Goal: Information Seeking & Learning: Learn about a topic

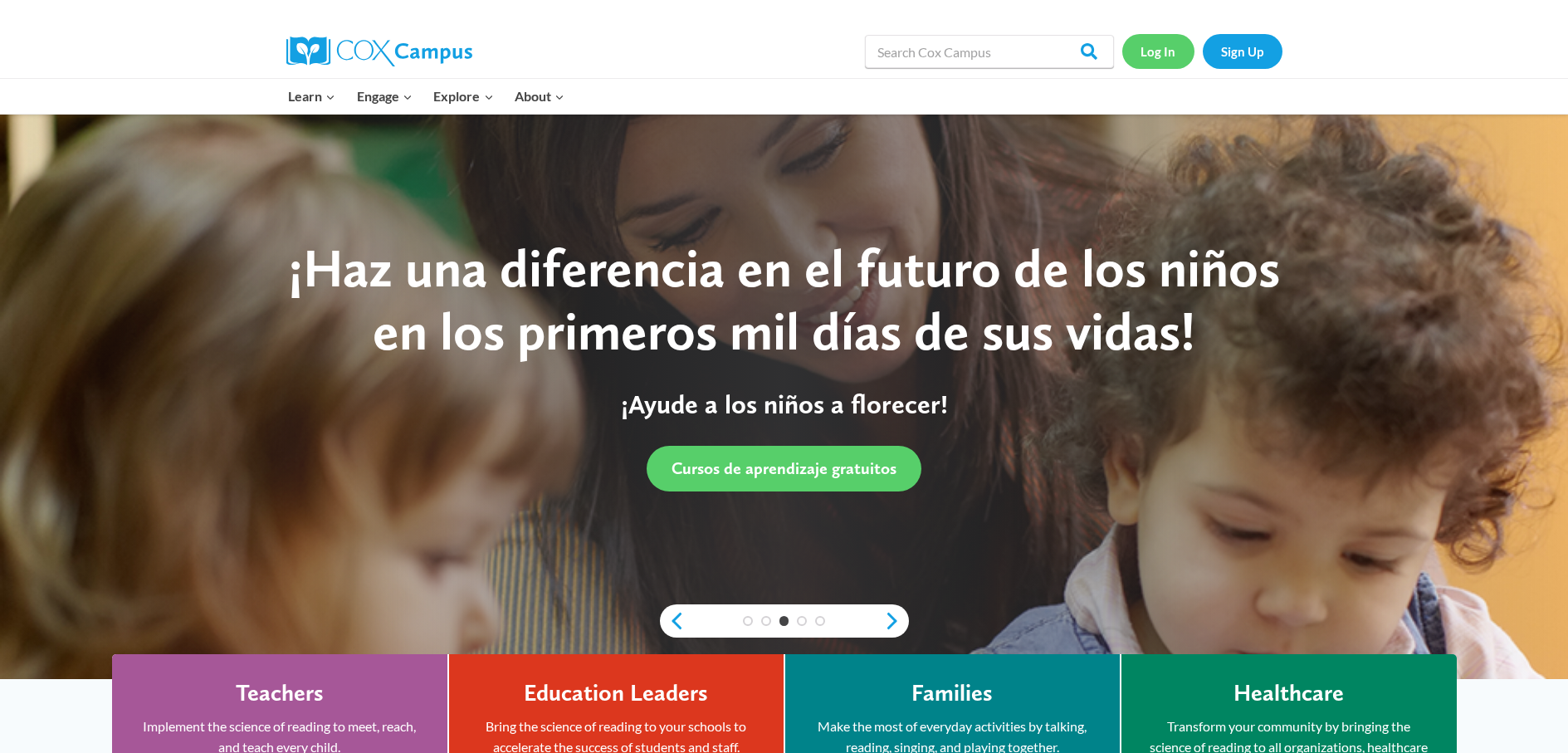
click at [1150, 48] on link "Log In" at bounding box center [1159, 51] width 72 height 34
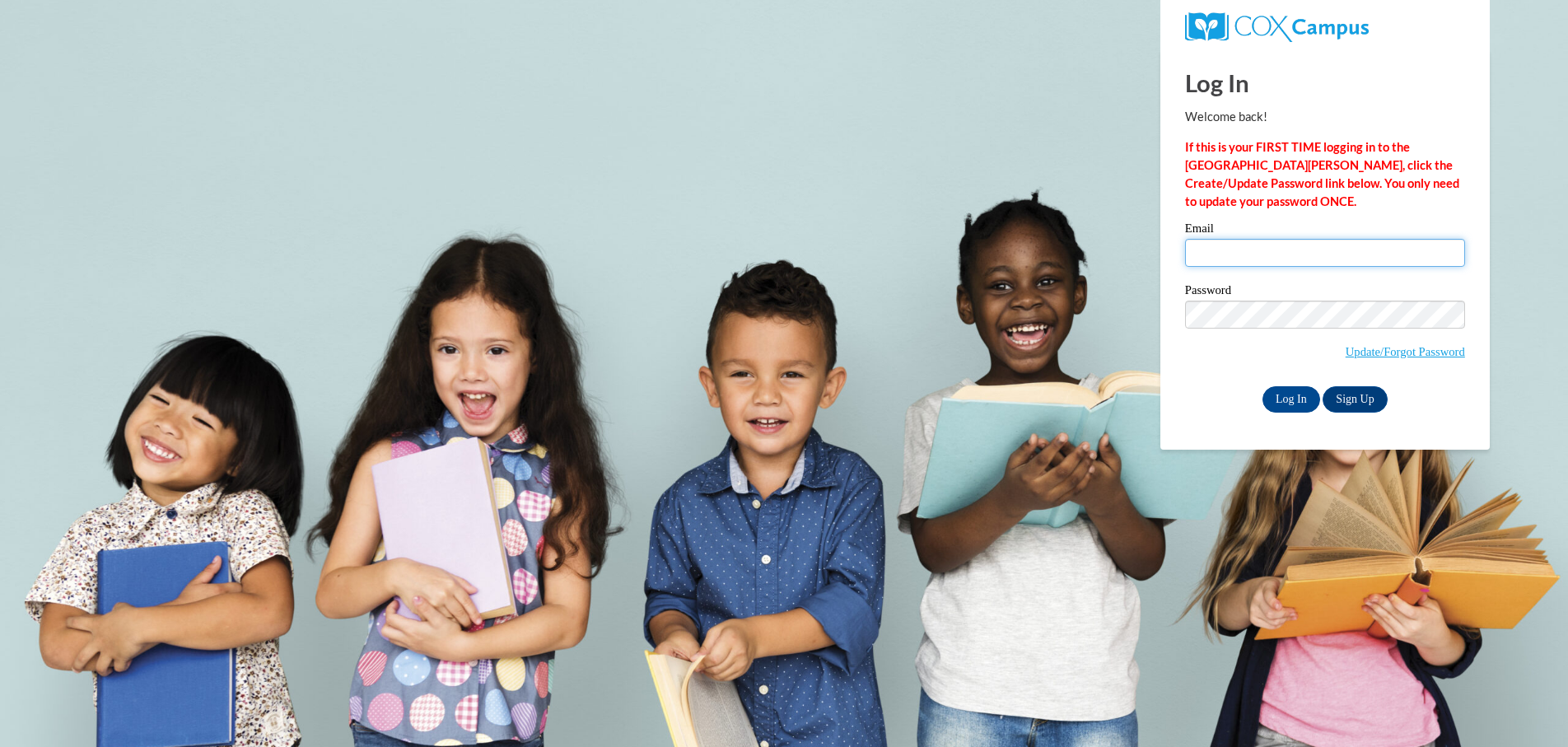
click at [1229, 255] on input "Email" at bounding box center [1325, 253] width 280 height 28
type input "winsomewright78@gmail.com"
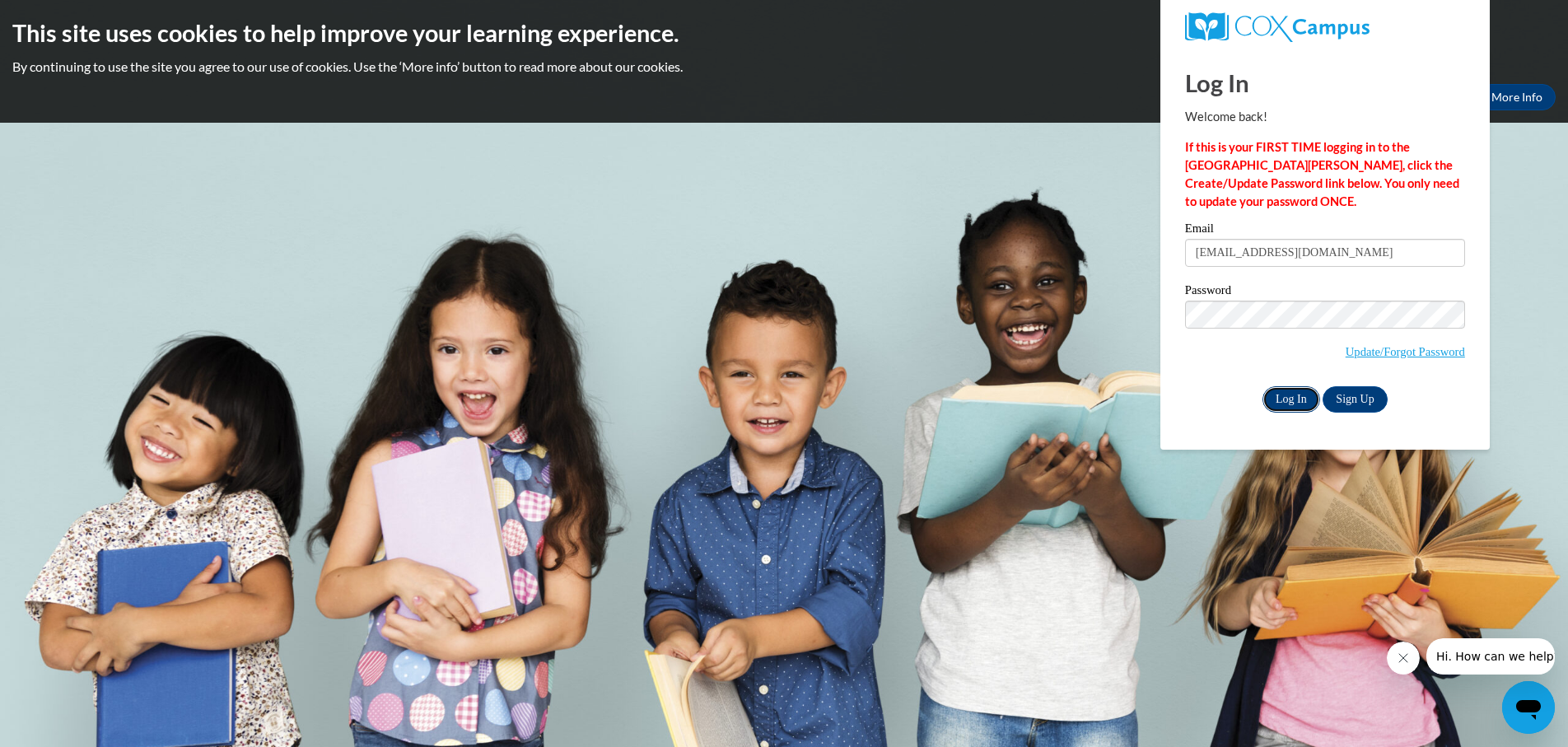
click at [1288, 402] on input "Log In" at bounding box center [1291, 399] width 57 height 26
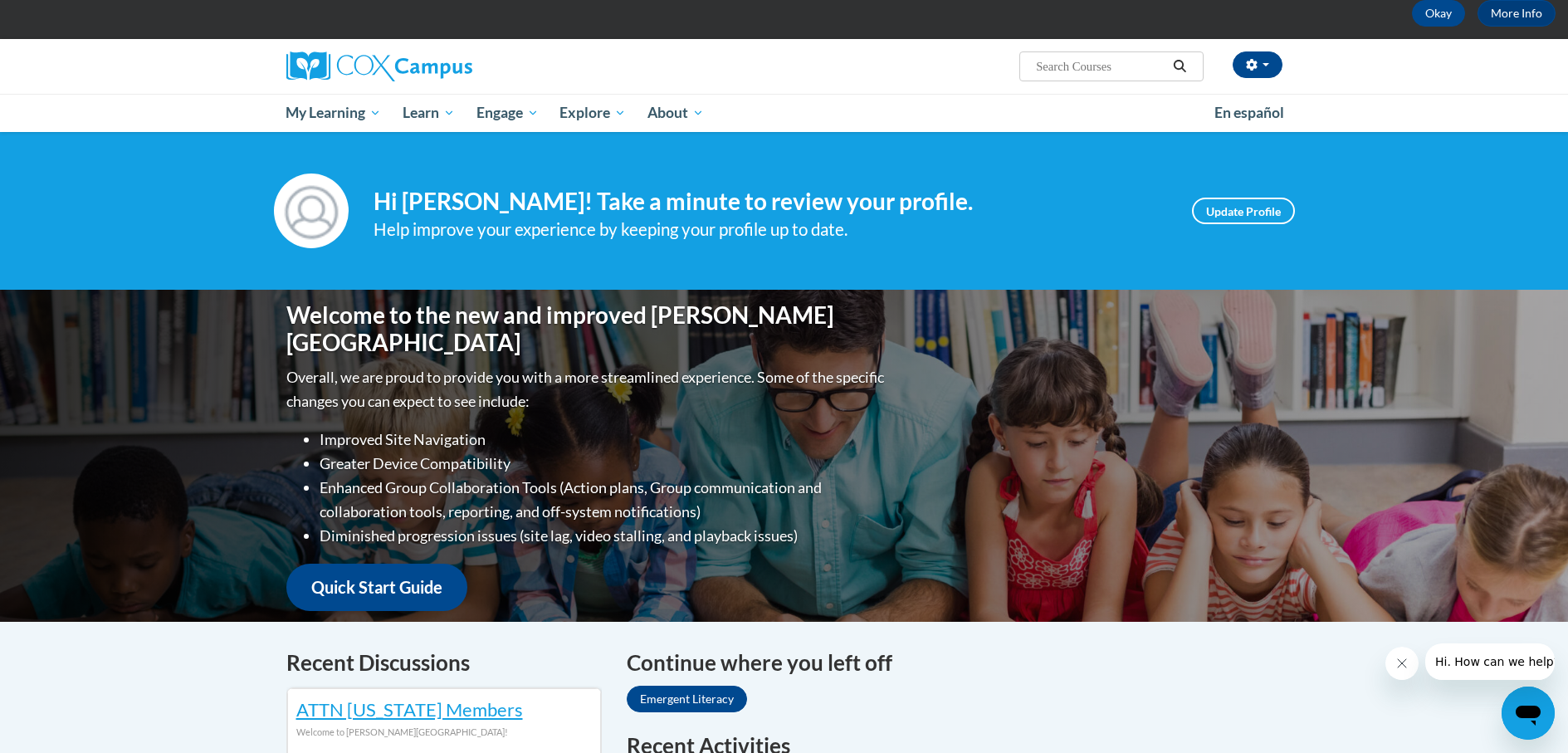
scroll to position [83, 0]
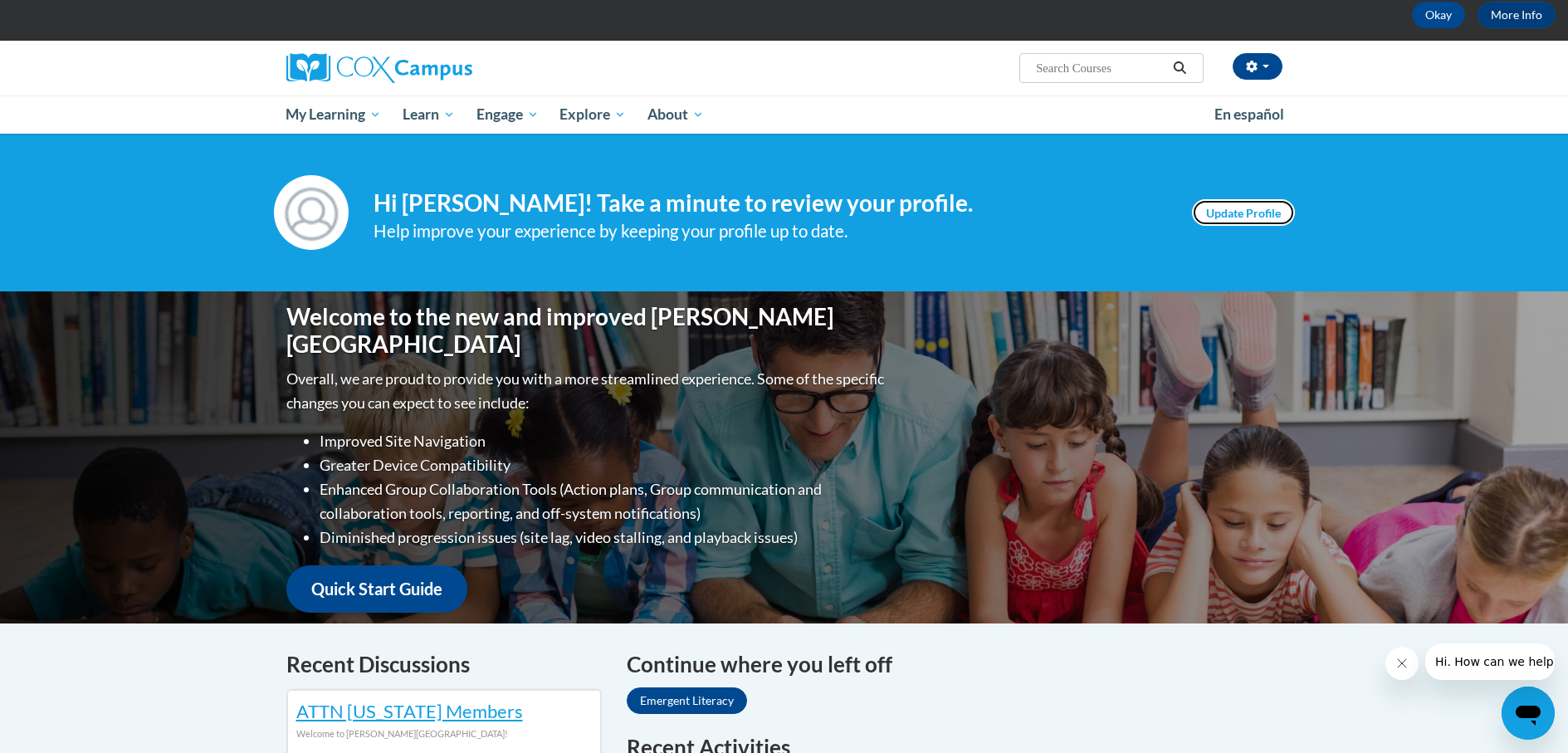
click at [1244, 209] on link "Update Profile" at bounding box center [1243, 212] width 103 height 26
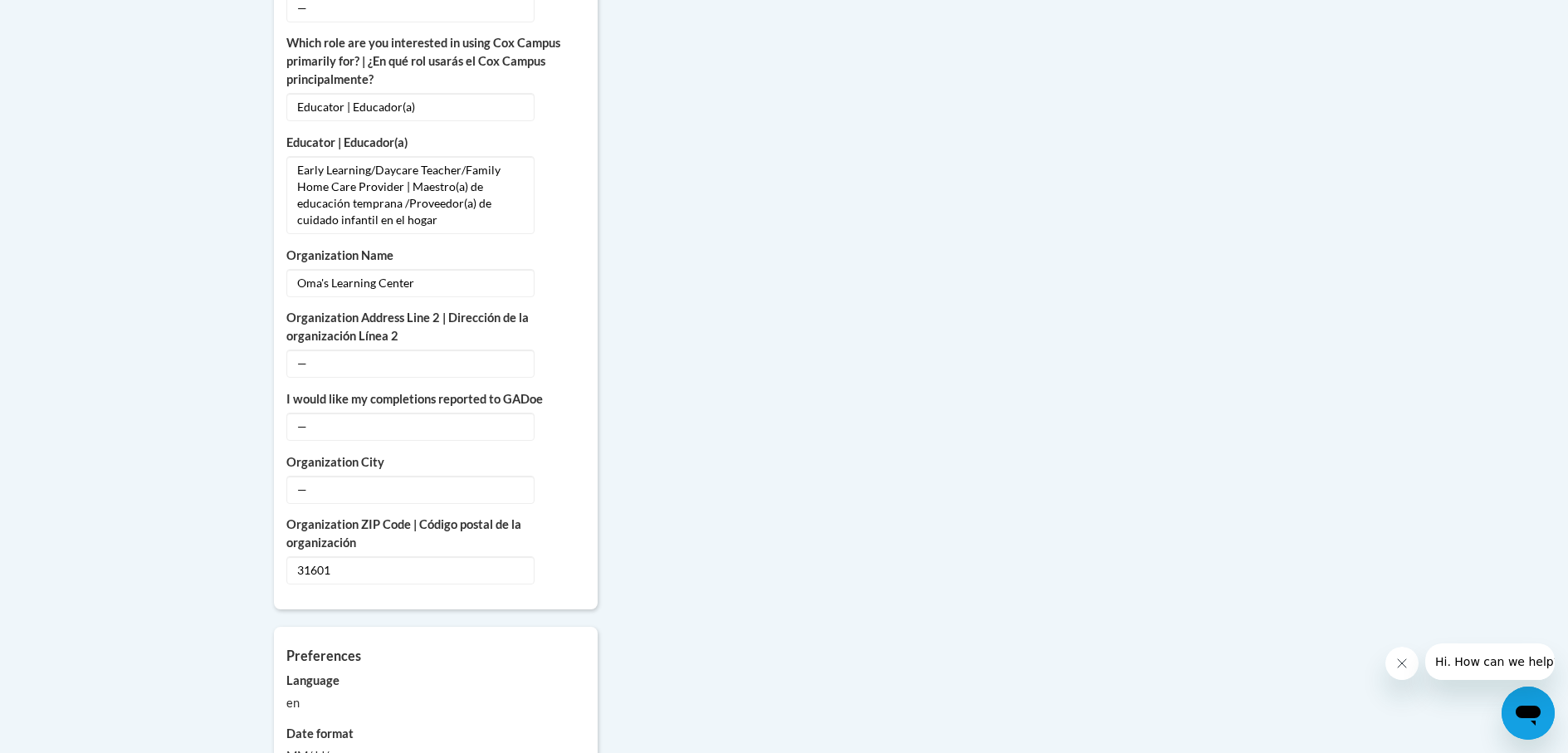
scroll to position [1079, 0]
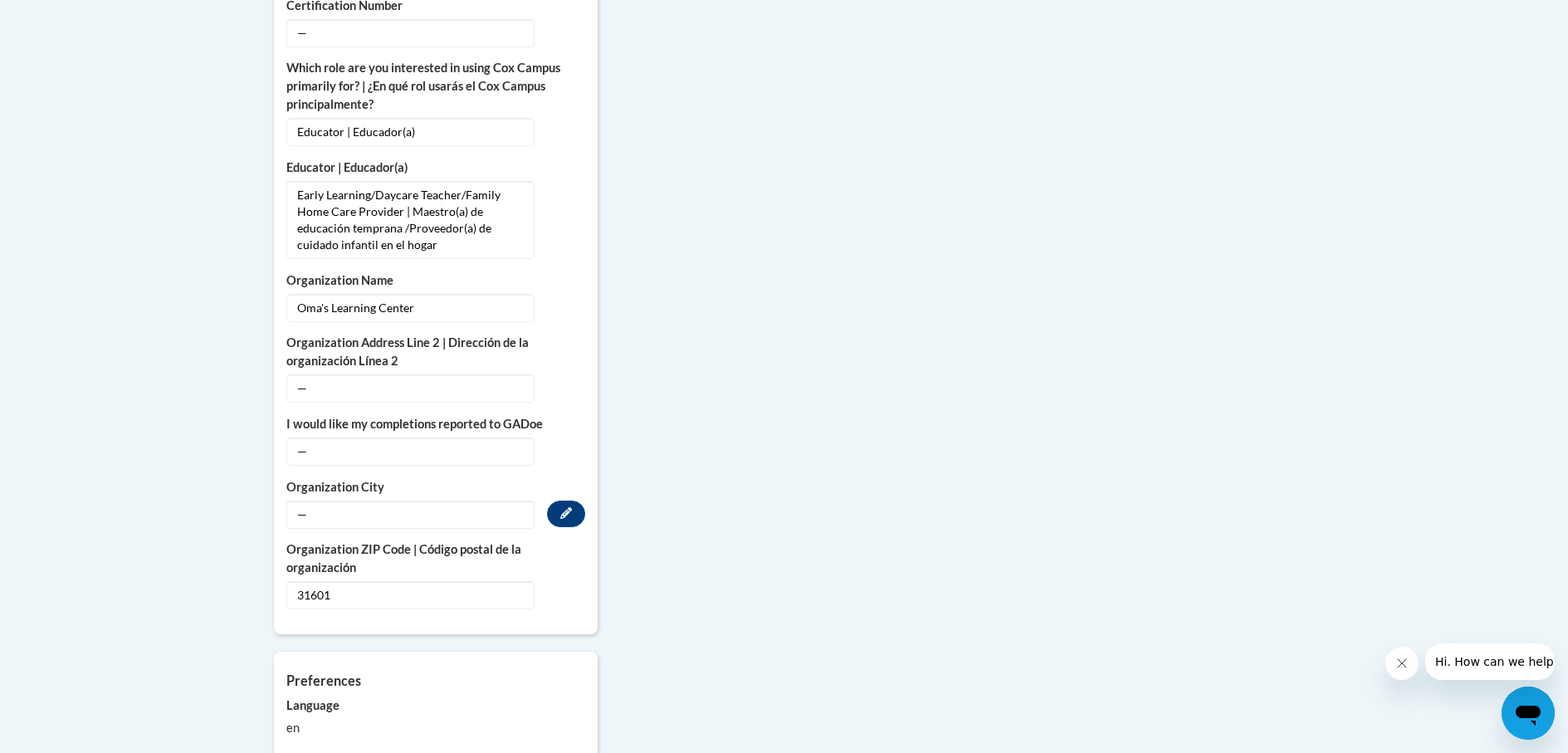
click at [341, 501] on span "—" at bounding box center [410, 515] width 248 height 28
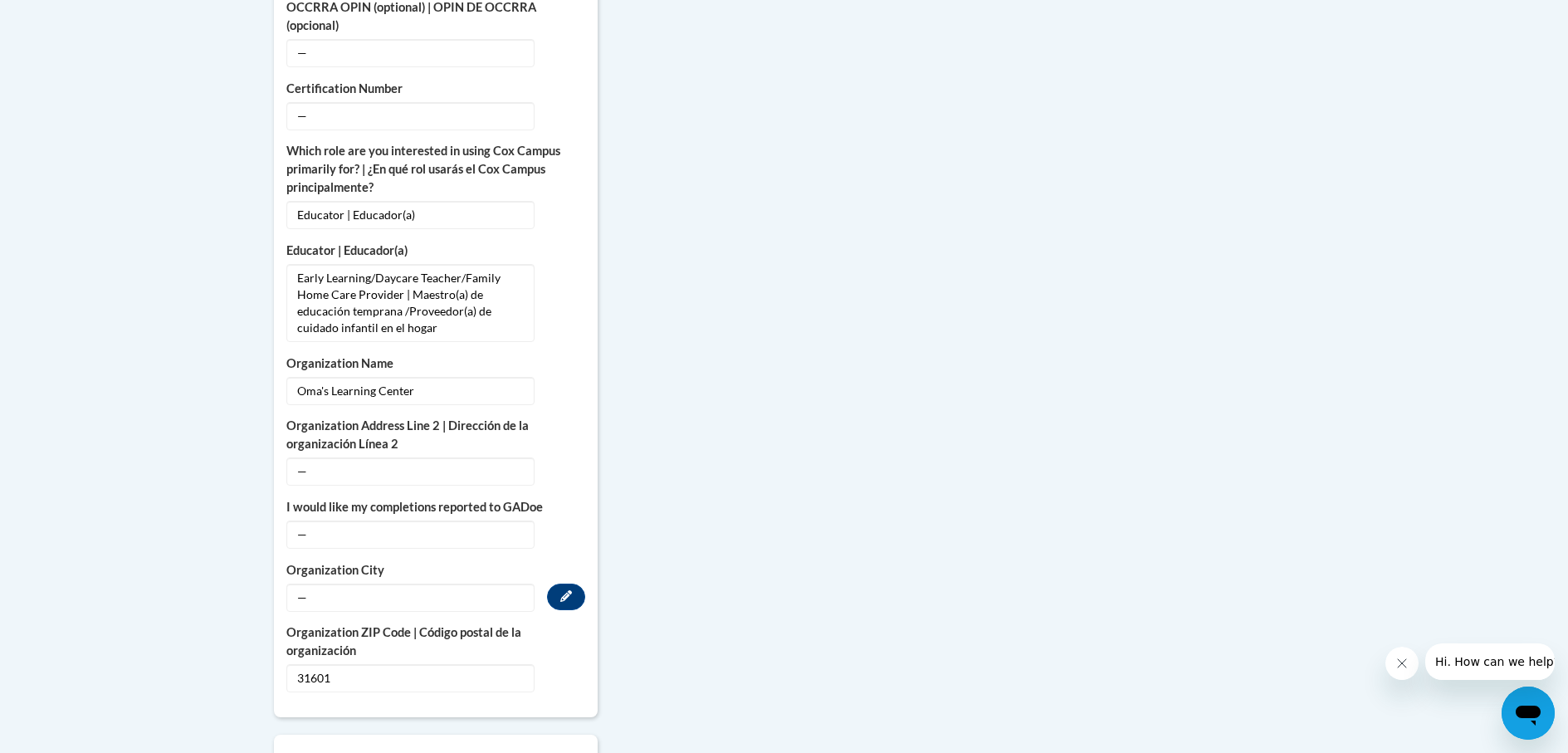
scroll to position [913, 0]
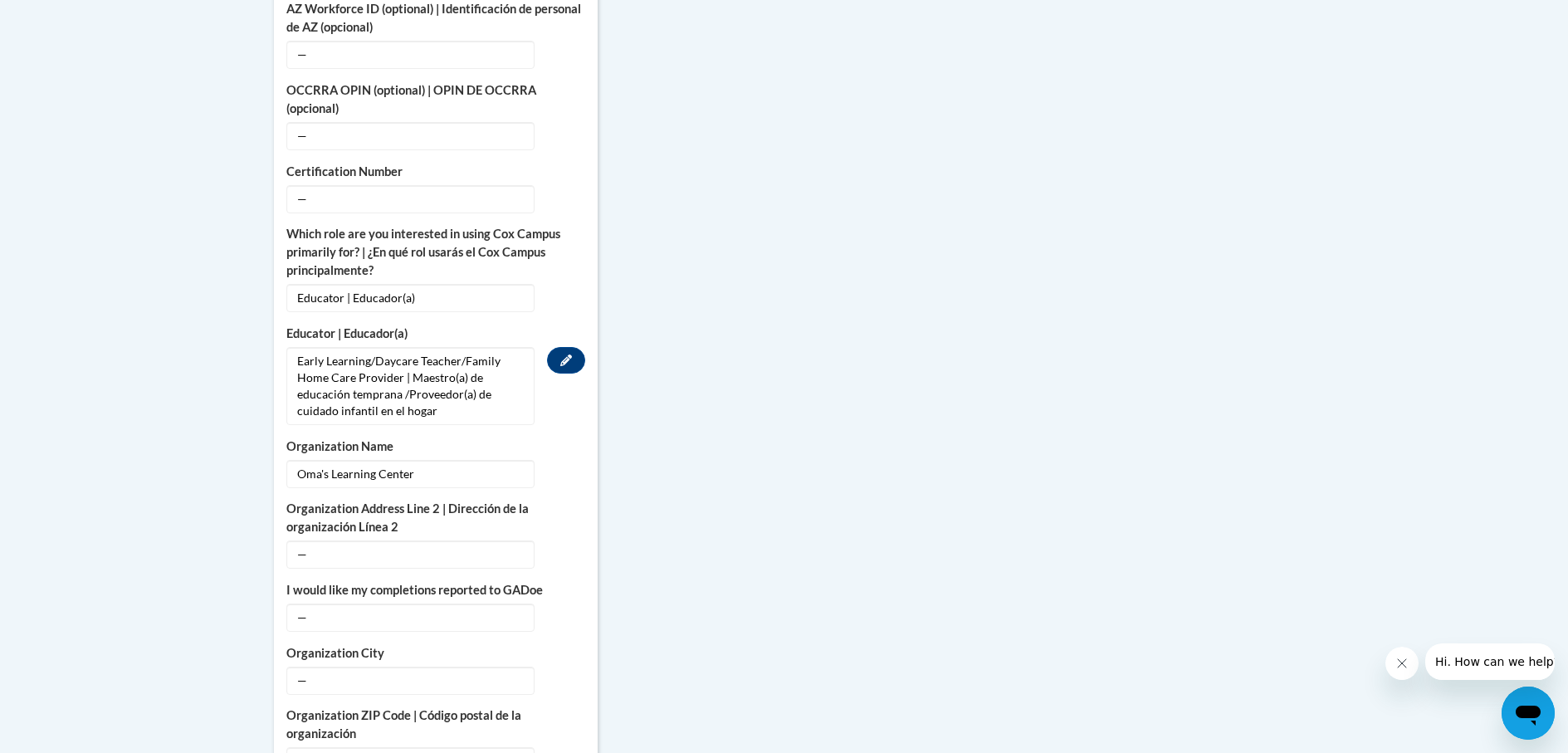
click at [366, 357] on span "Early Learning/Daycare Teacher/Family Home Care Provider | Maestro(a) de educac…" at bounding box center [410, 386] width 248 height 78
click at [369, 347] on span "Early Learning/Daycare Teacher/Family Home Care Provider | Maestro(a) de educac…" at bounding box center [410, 386] width 248 height 78
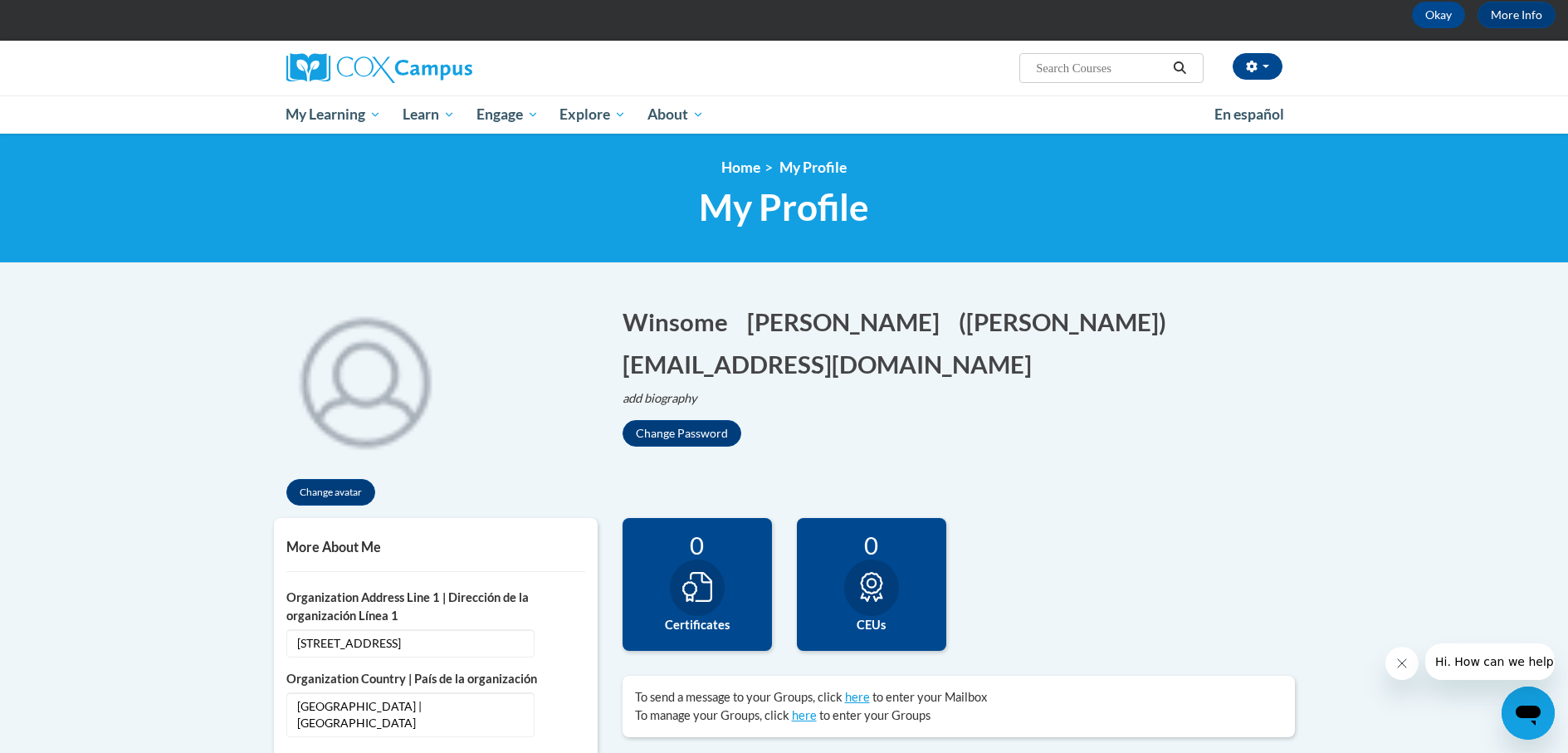
scroll to position [0, 0]
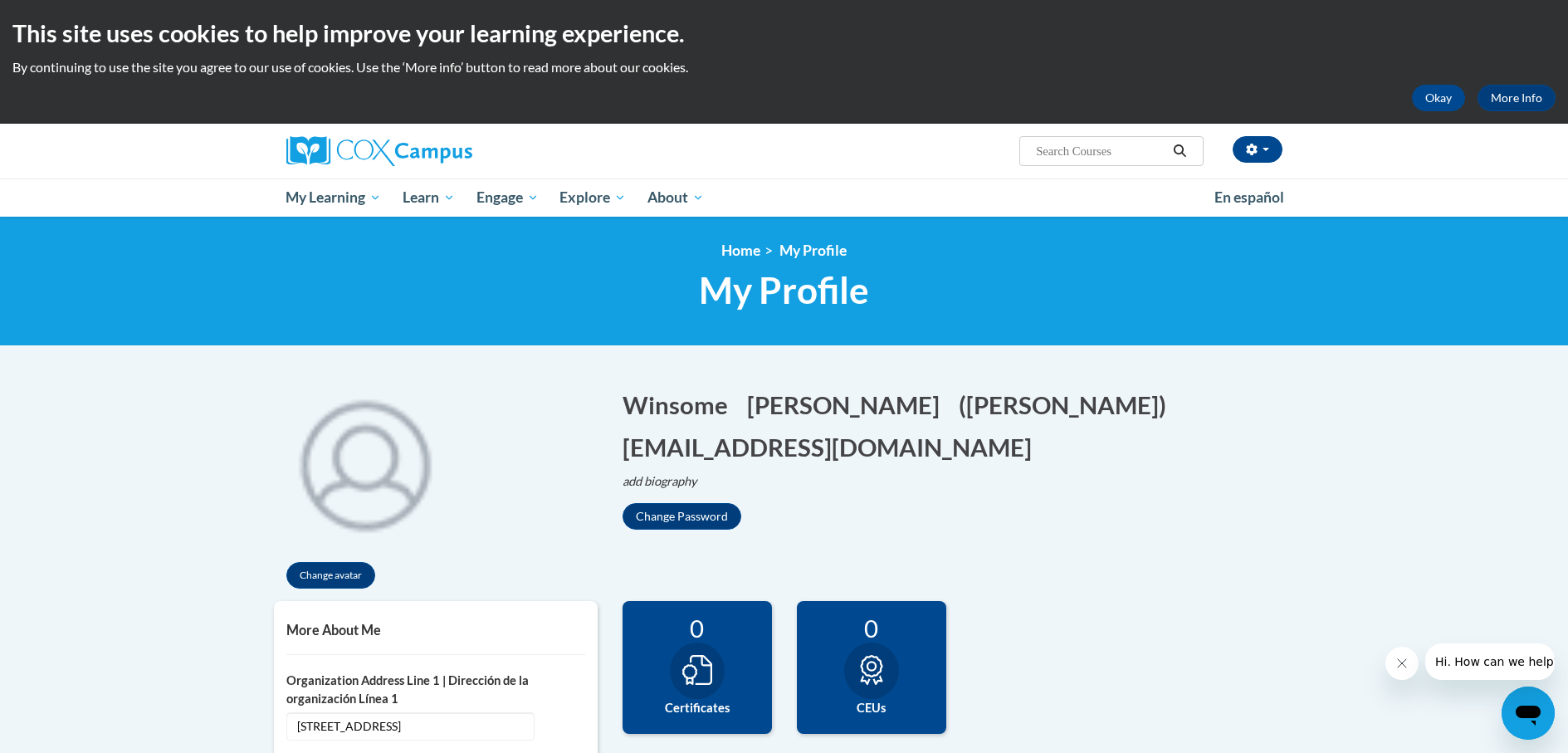
click at [1151, 147] on input "Search..." at bounding box center [1101, 151] width 133 height 20
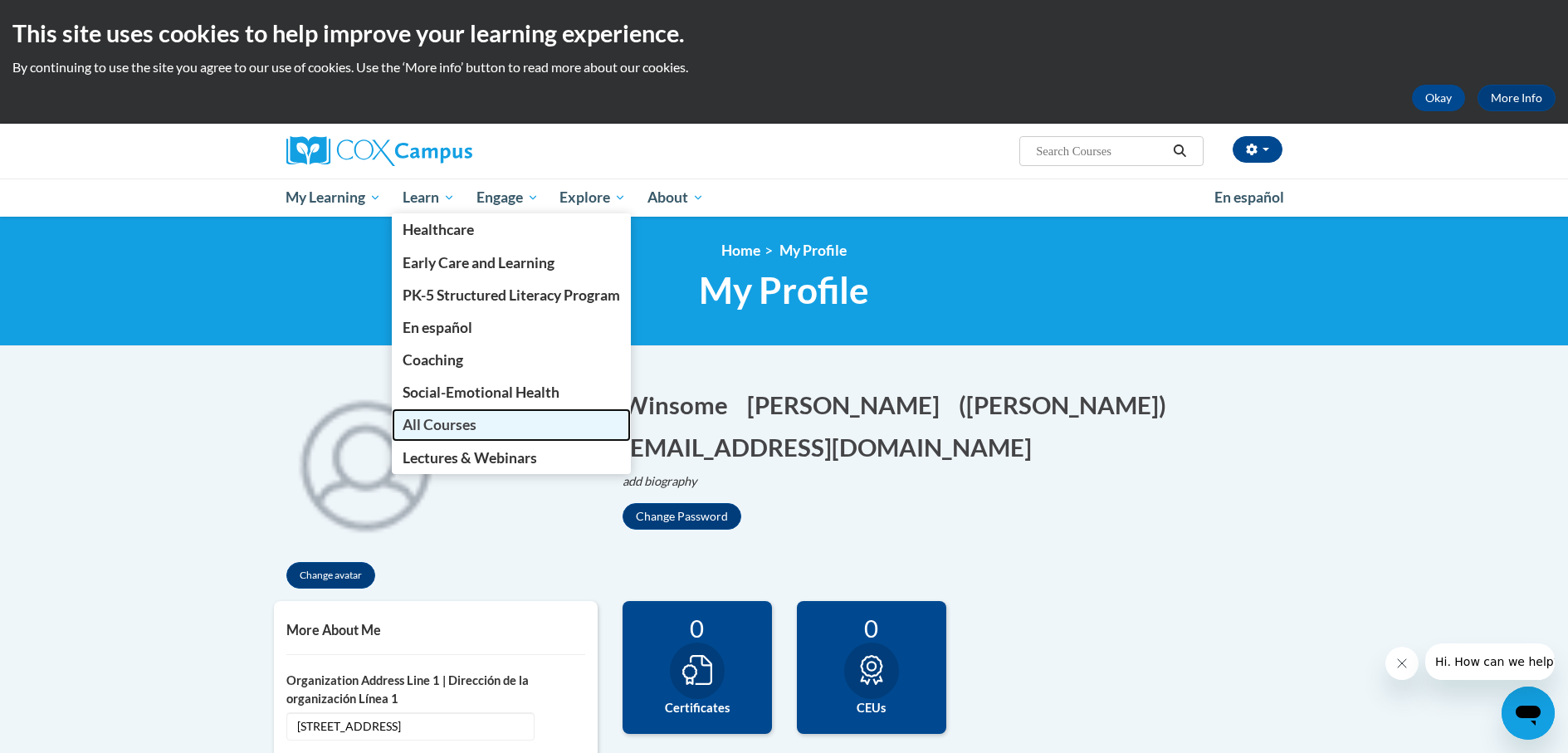
click at [439, 426] on span "All Courses" at bounding box center [439, 425] width 74 height 18
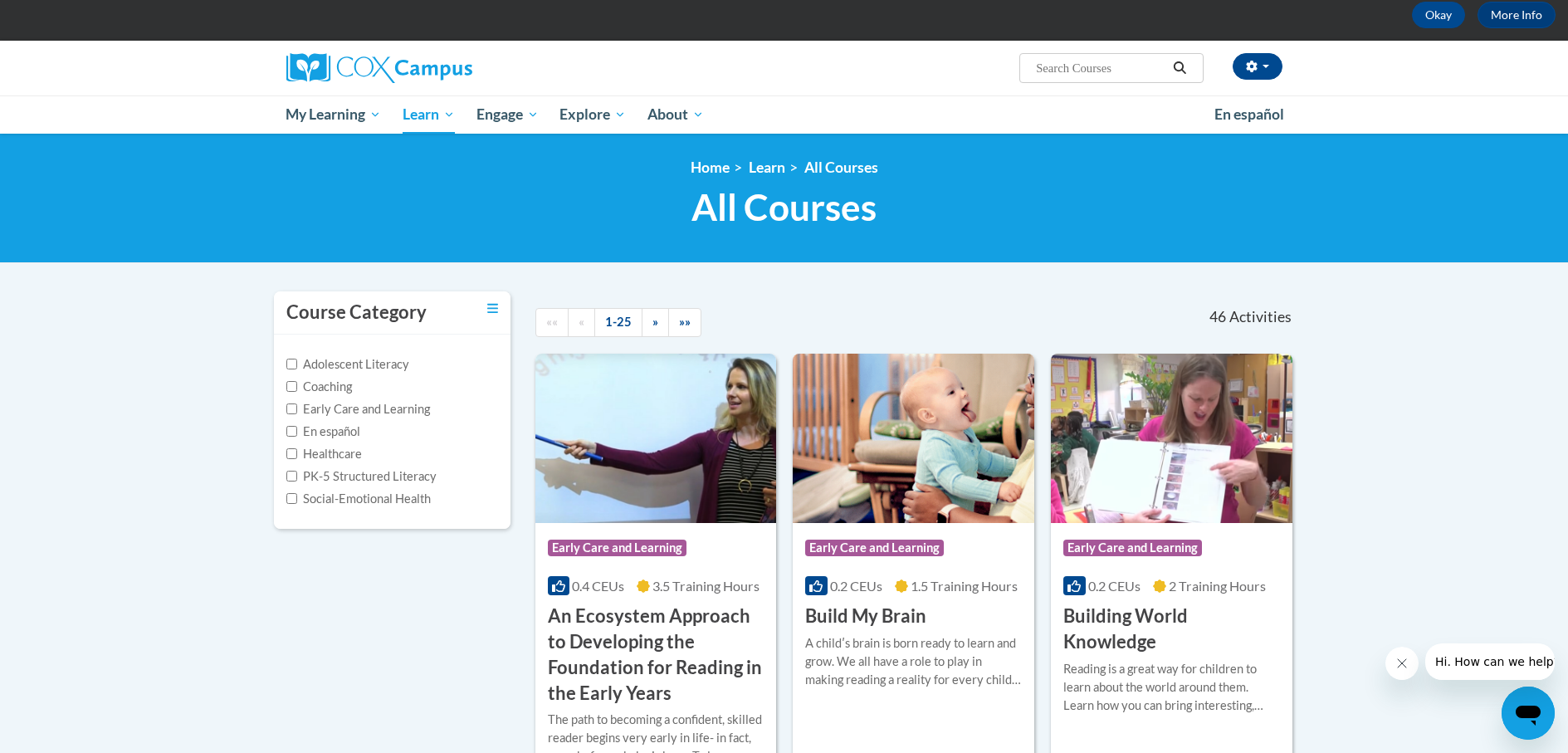
scroll to position [166, 0]
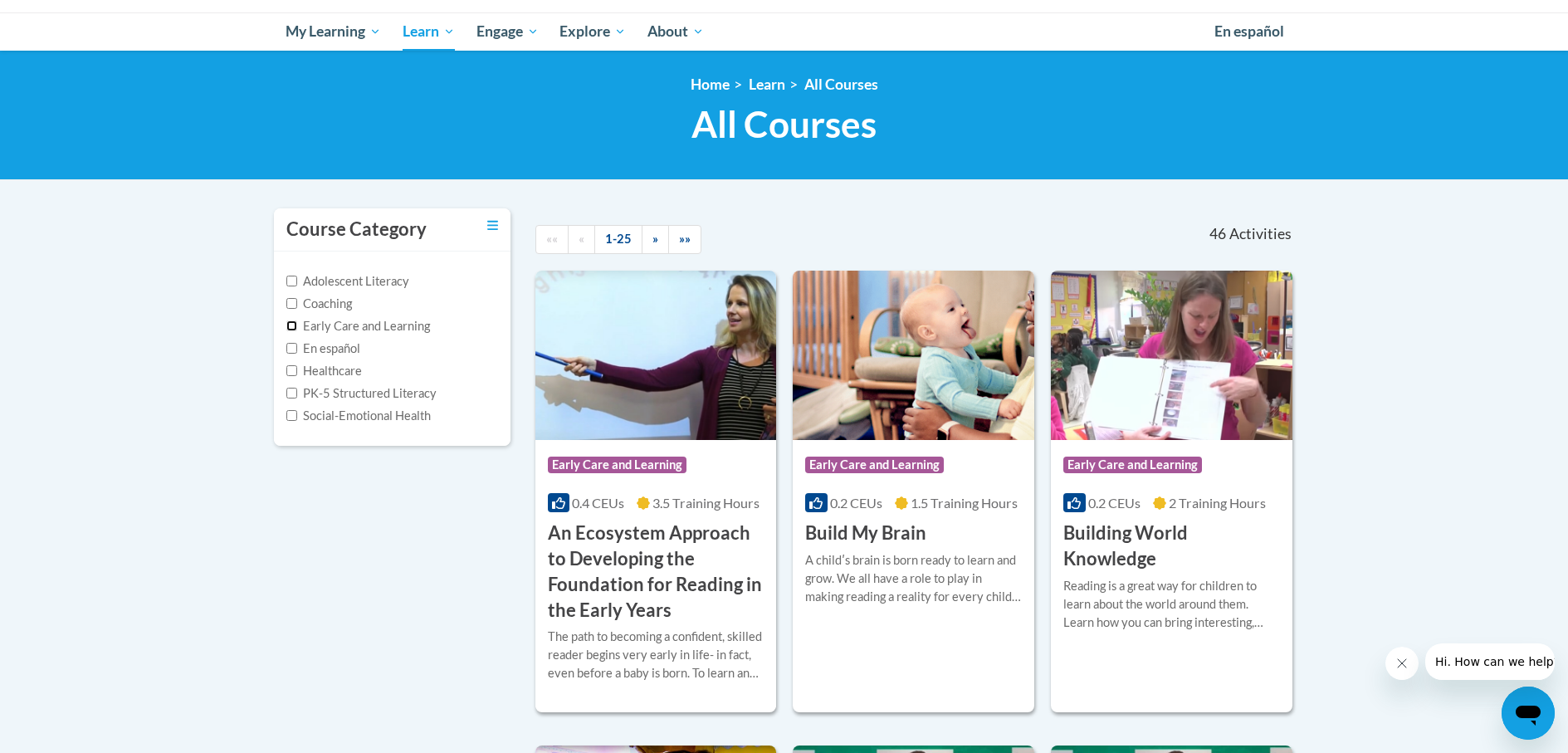
click at [288, 326] on input "Early Care and Learning" at bounding box center [292, 326] width 11 height 11
checkbox input "true"
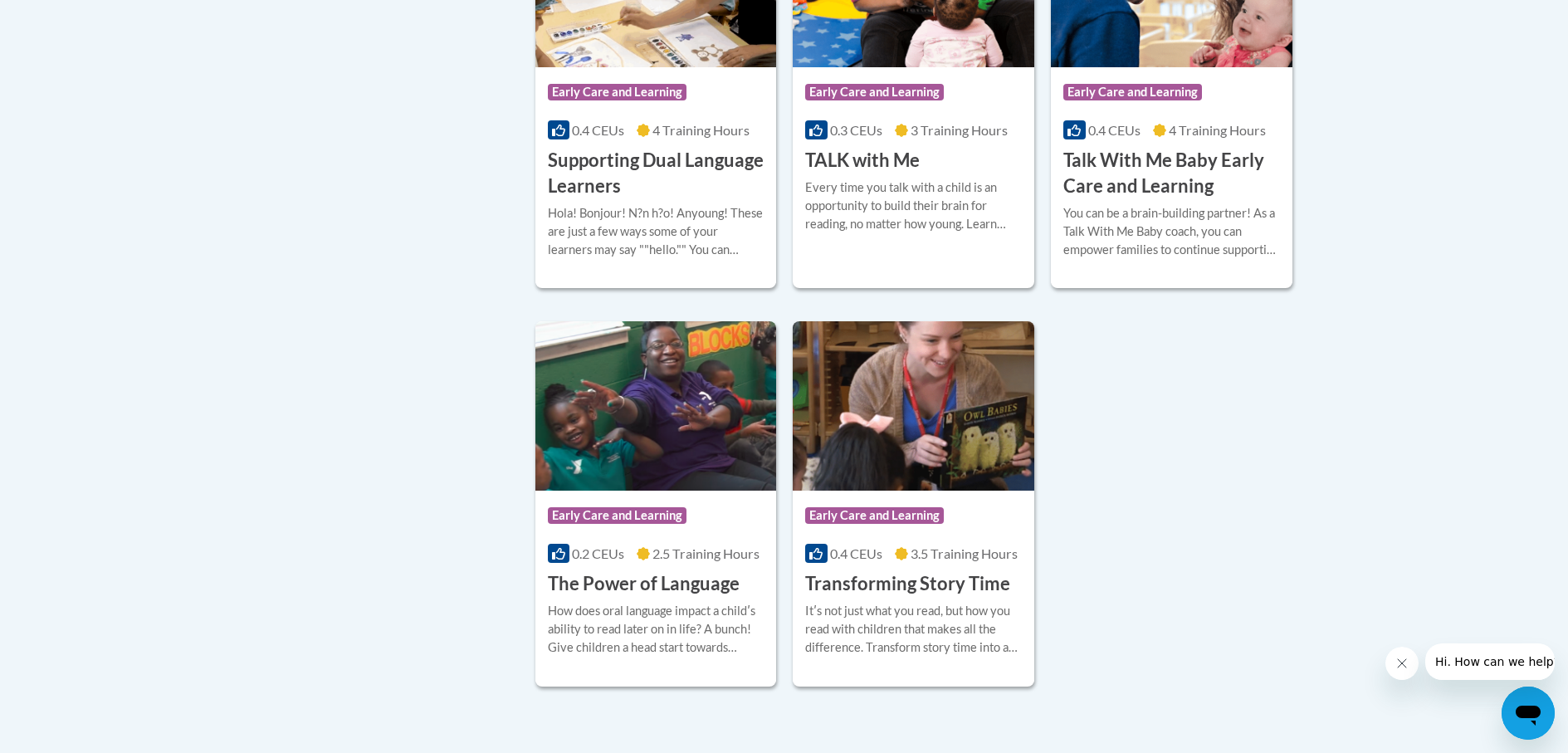
scroll to position [2325, 0]
